Goal: Check status

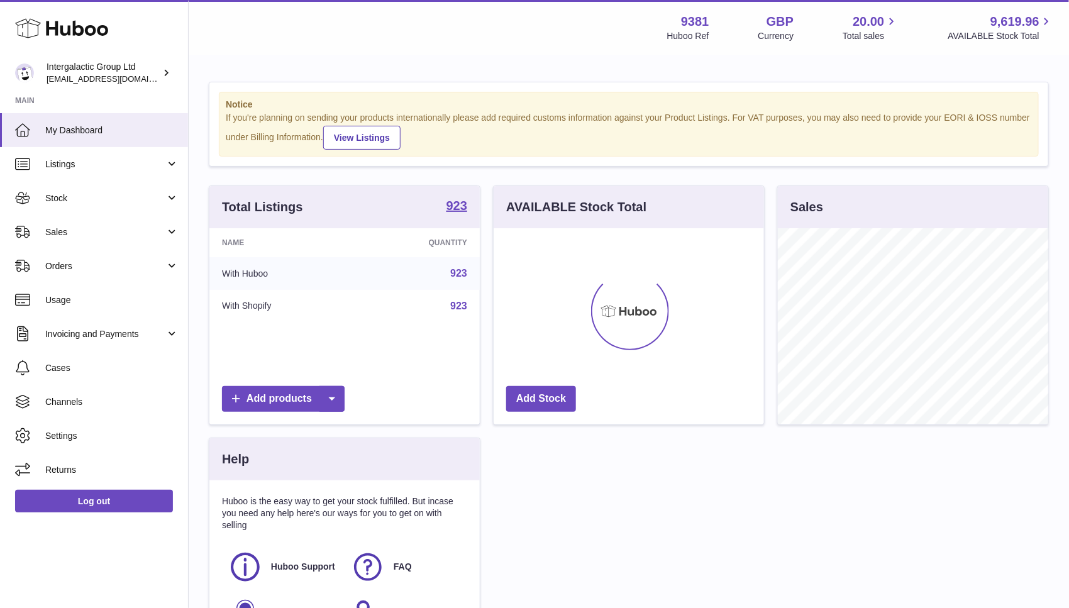
scroll to position [195, 270]
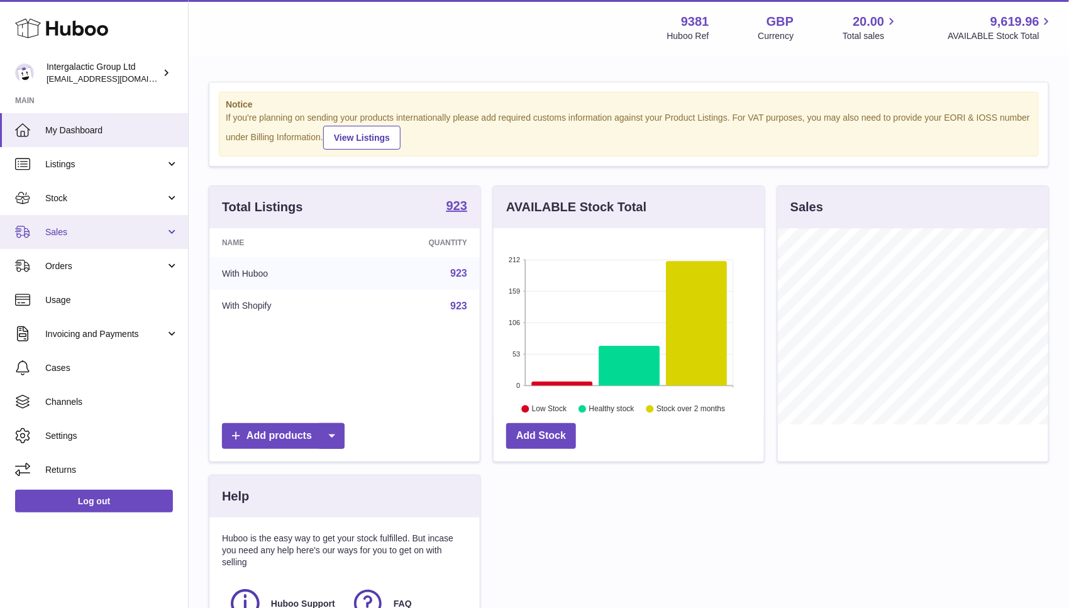
click at [151, 231] on span "Sales" at bounding box center [105, 232] width 120 height 12
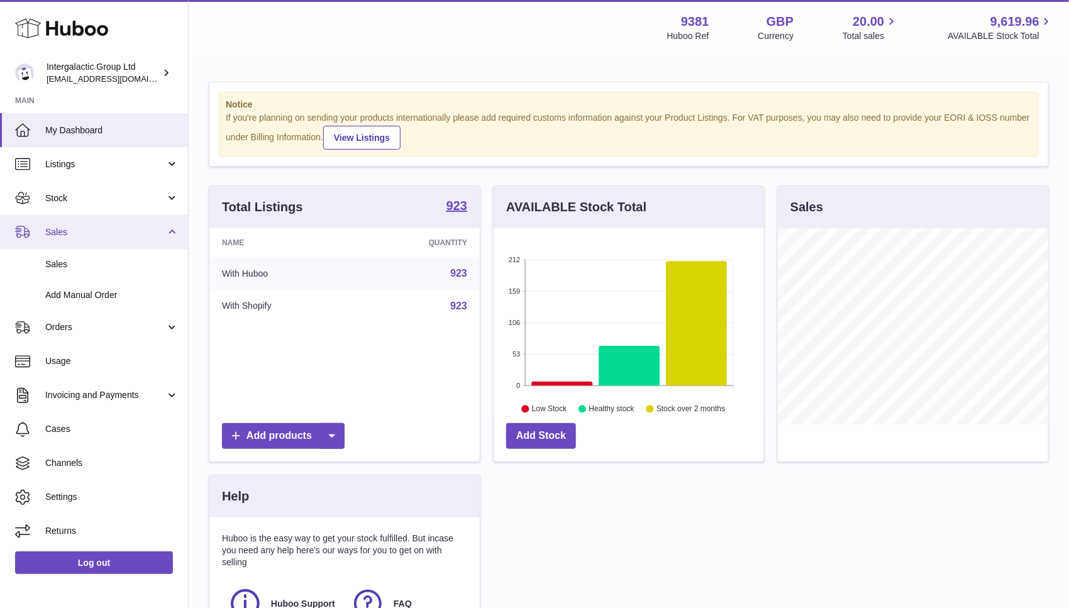
click at [179, 226] on link "Sales" at bounding box center [94, 232] width 188 height 34
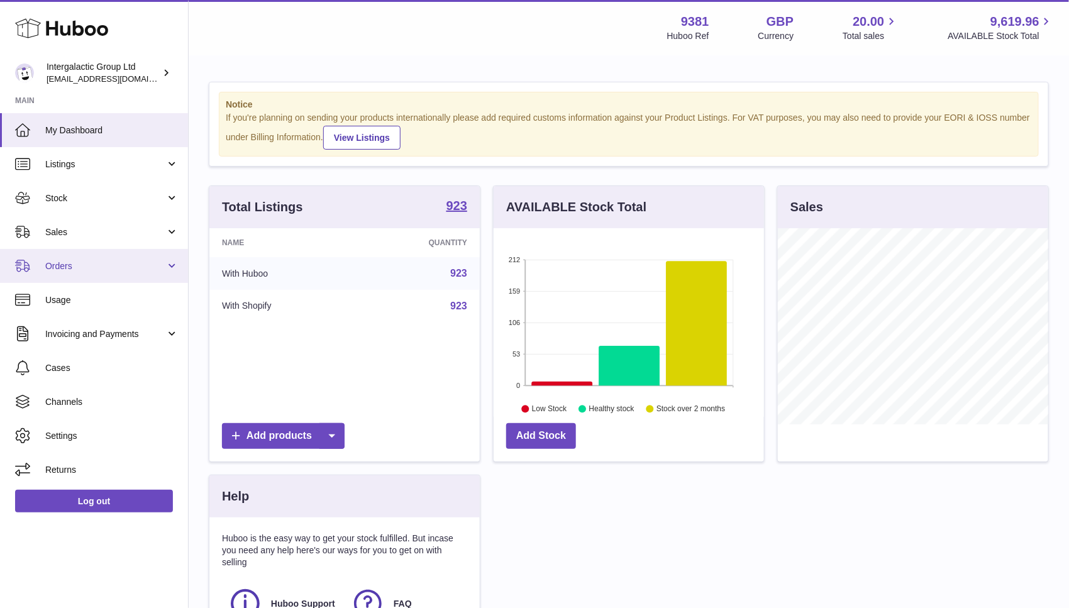
click at [160, 267] on span "Orders" at bounding box center [105, 266] width 120 height 12
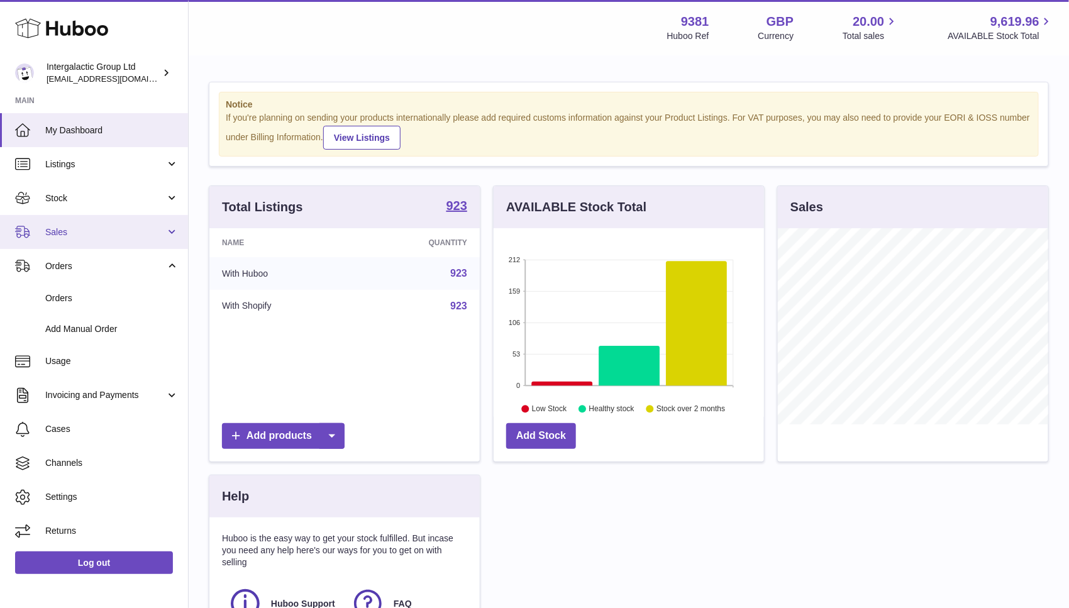
click at [153, 219] on link "Sales" at bounding box center [94, 232] width 188 height 34
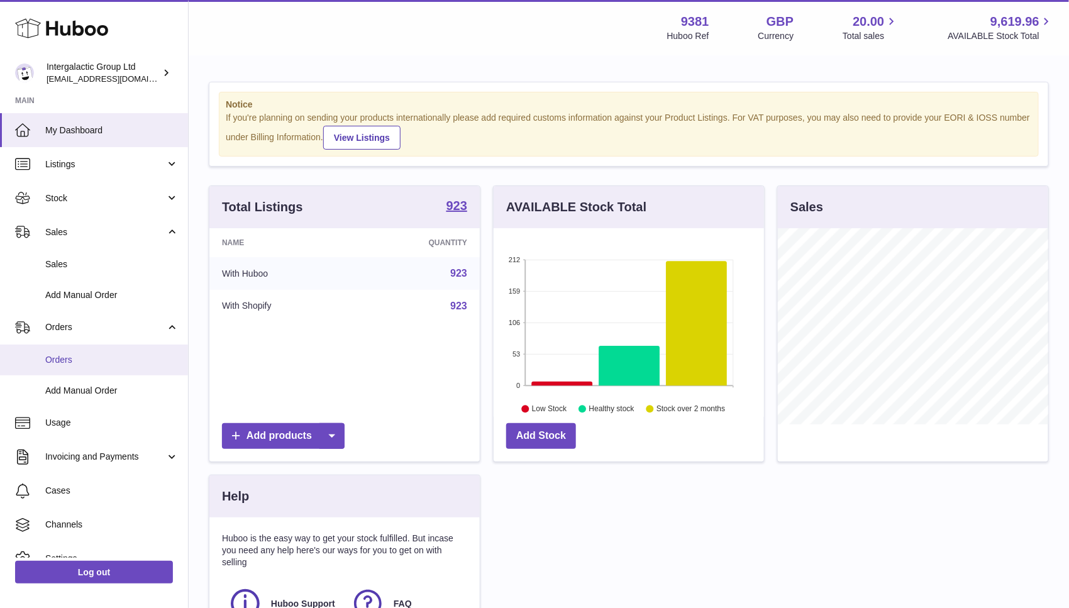
click at [91, 358] on span "Orders" at bounding box center [111, 360] width 133 height 12
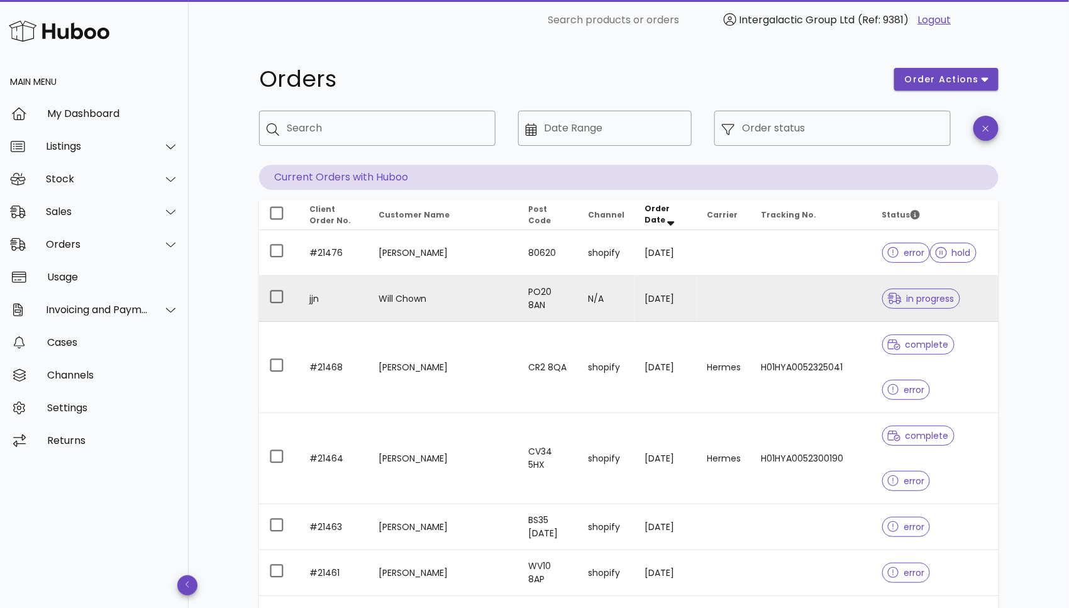
click at [892, 294] on span "in progress" at bounding box center [921, 298] width 67 height 9
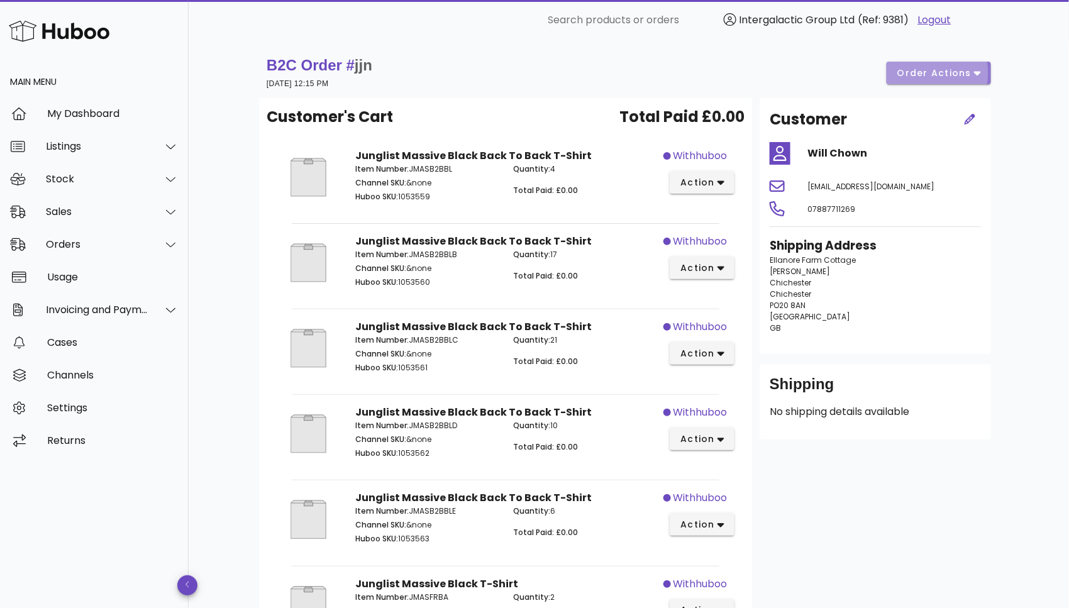
click at [984, 80] on button "order actions" at bounding box center [938, 73] width 104 height 23
click at [1031, 150] on div "B2C Order # jjn [DATE] 12:15 PM order actions Customer's Cart Total Paid £0.00 …" at bounding box center [629, 486] width 880 height 892
click at [145, 216] on div "Sales" at bounding box center [97, 212] width 102 height 12
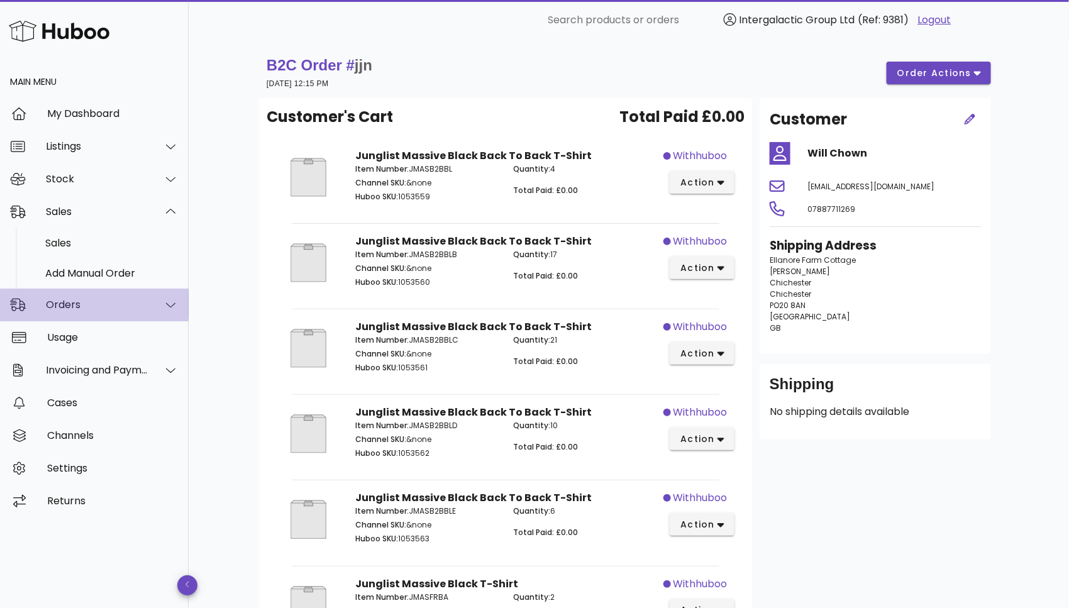
click at [166, 309] on icon at bounding box center [170, 304] width 9 height 11
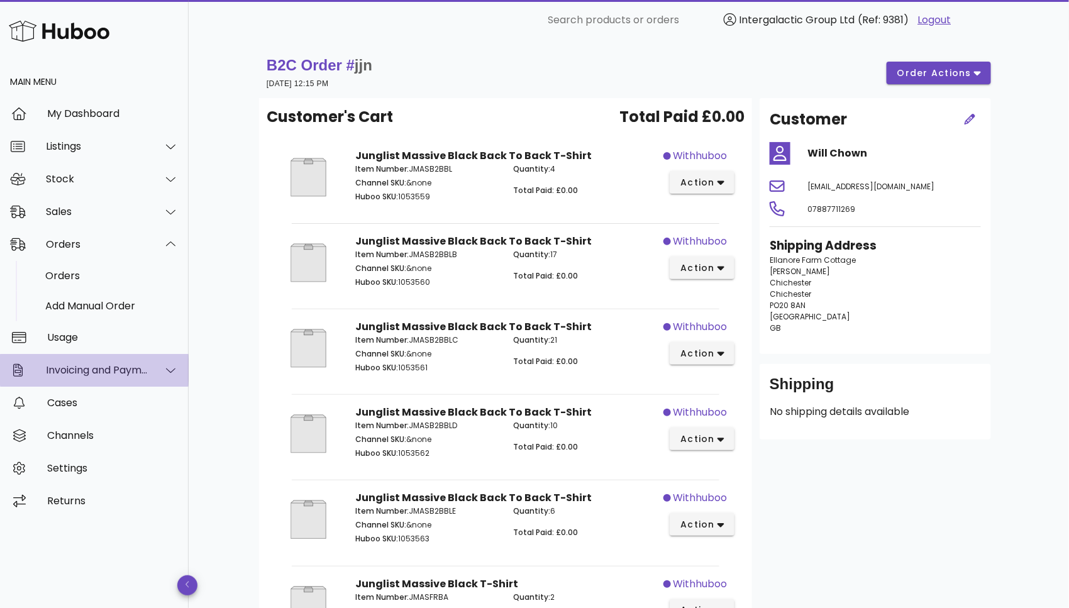
click at [137, 370] on div "Invoicing and Payments" at bounding box center [97, 370] width 102 height 12
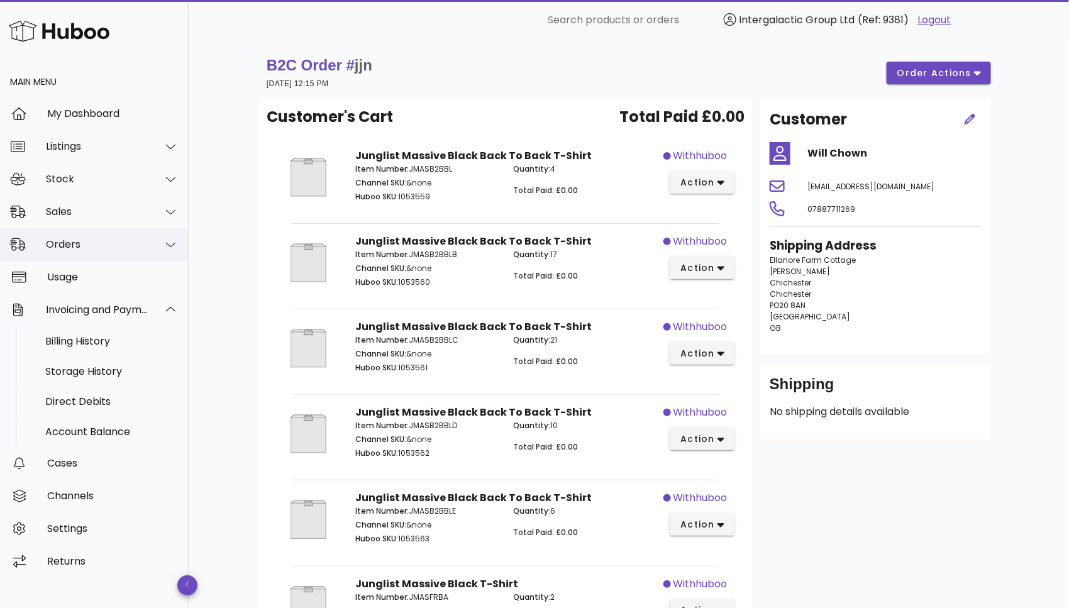
click at [101, 243] on div "Orders" at bounding box center [97, 244] width 102 height 12
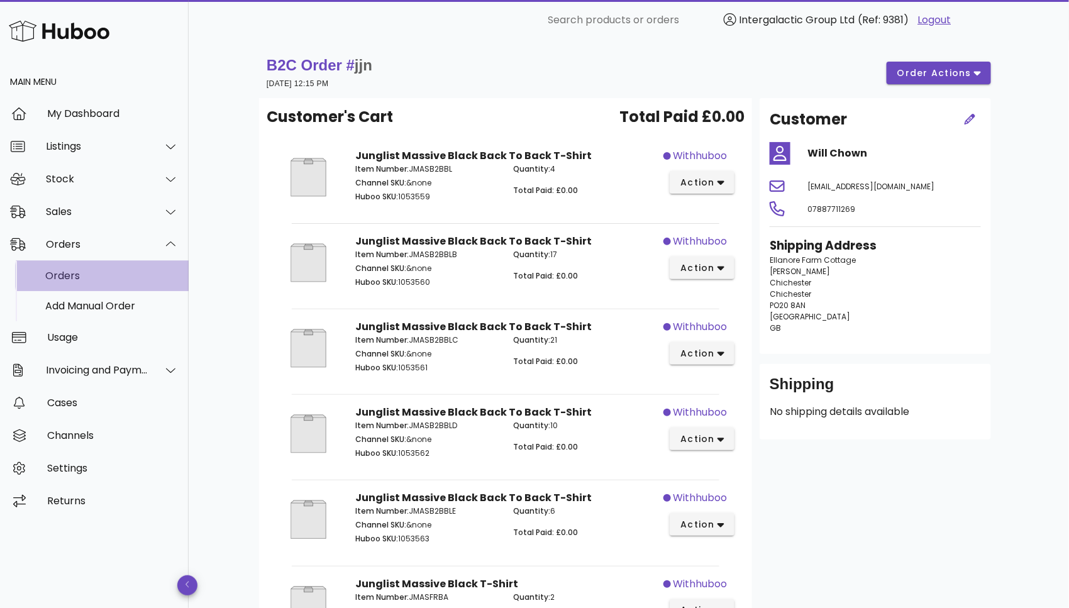
click at [80, 271] on div "Orders" at bounding box center [111, 276] width 133 height 12
